Goal: Task Accomplishment & Management: Use online tool/utility

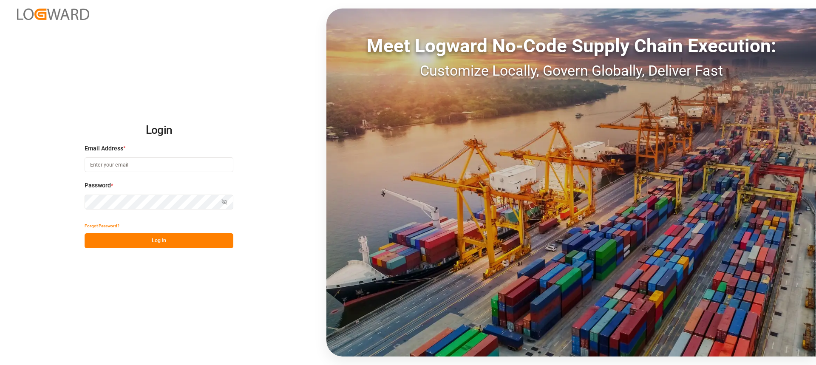
type input "[PERSON_NAME][EMAIL_ADDRESS][PERSON_NAME][DOMAIN_NAME]"
click at [212, 244] on button "Log In" at bounding box center [159, 240] width 149 height 15
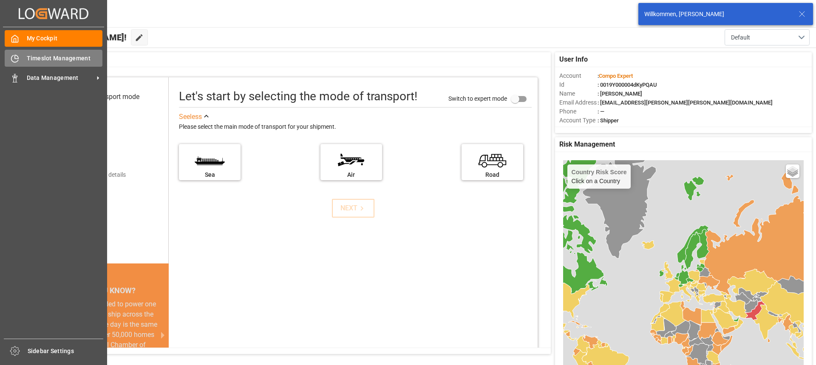
click at [22, 65] on div "Timeslot Management Timeslot Management" at bounding box center [54, 58] width 98 height 17
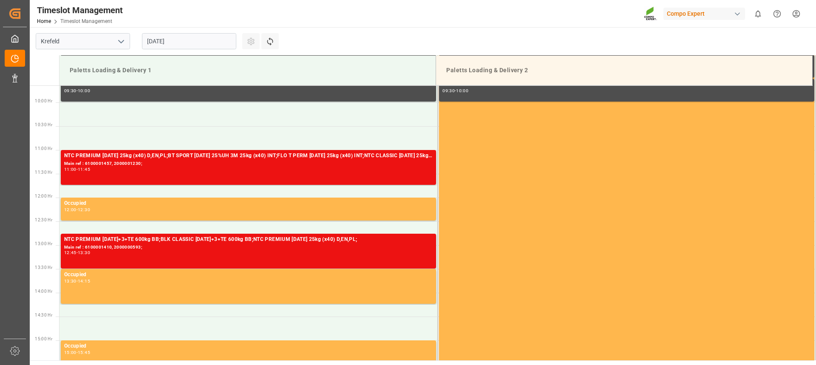
scroll to position [455, 0]
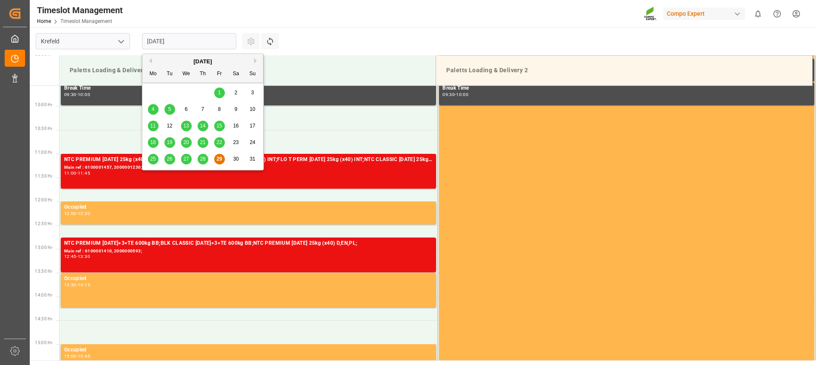
click at [192, 37] on input "[DATE]" at bounding box center [189, 41] width 94 height 16
click at [207, 162] on div "28" at bounding box center [203, 159] width 11 height 10
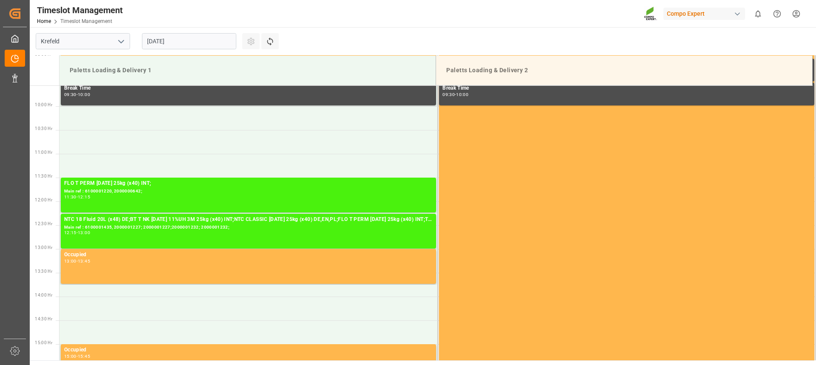
click at [196, 46] on input "[DATE]" at bounding box center [189, 41] width 94 height 16
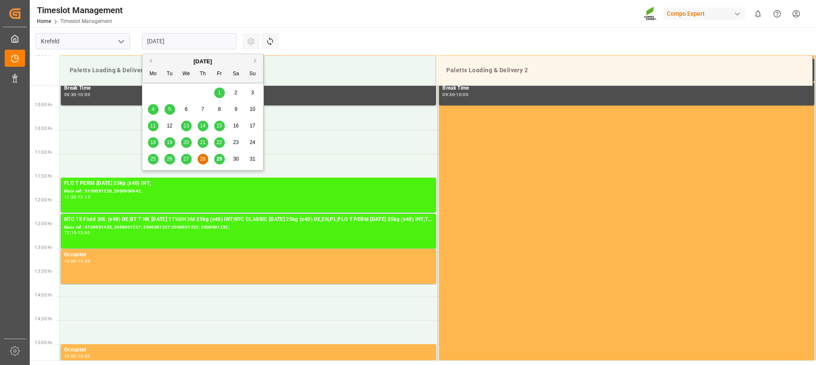
click at [219, 158] on span "29" at bounding box center [219, 159] width 6 height 6
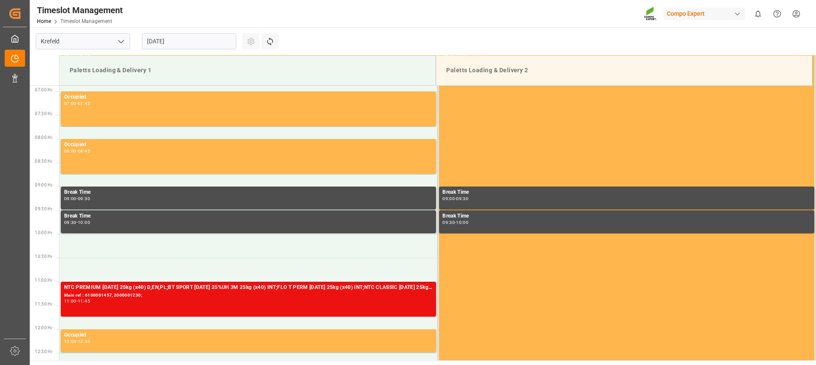
scroll to position [328, 0]
